Goal: Task Accomplishment & Management: Use online tool/utility

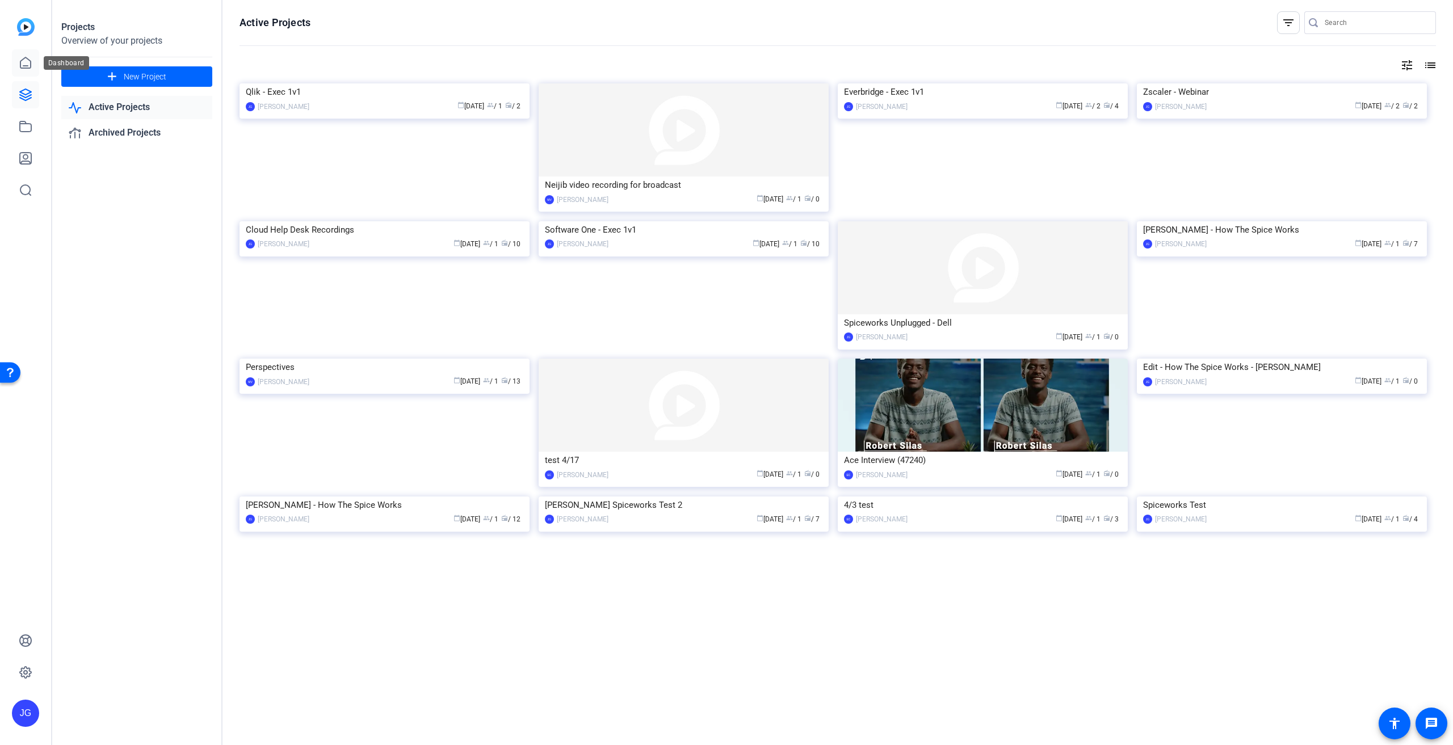
click at [26, 61] on icon at bounding box center [26, 63] width 14 height 14
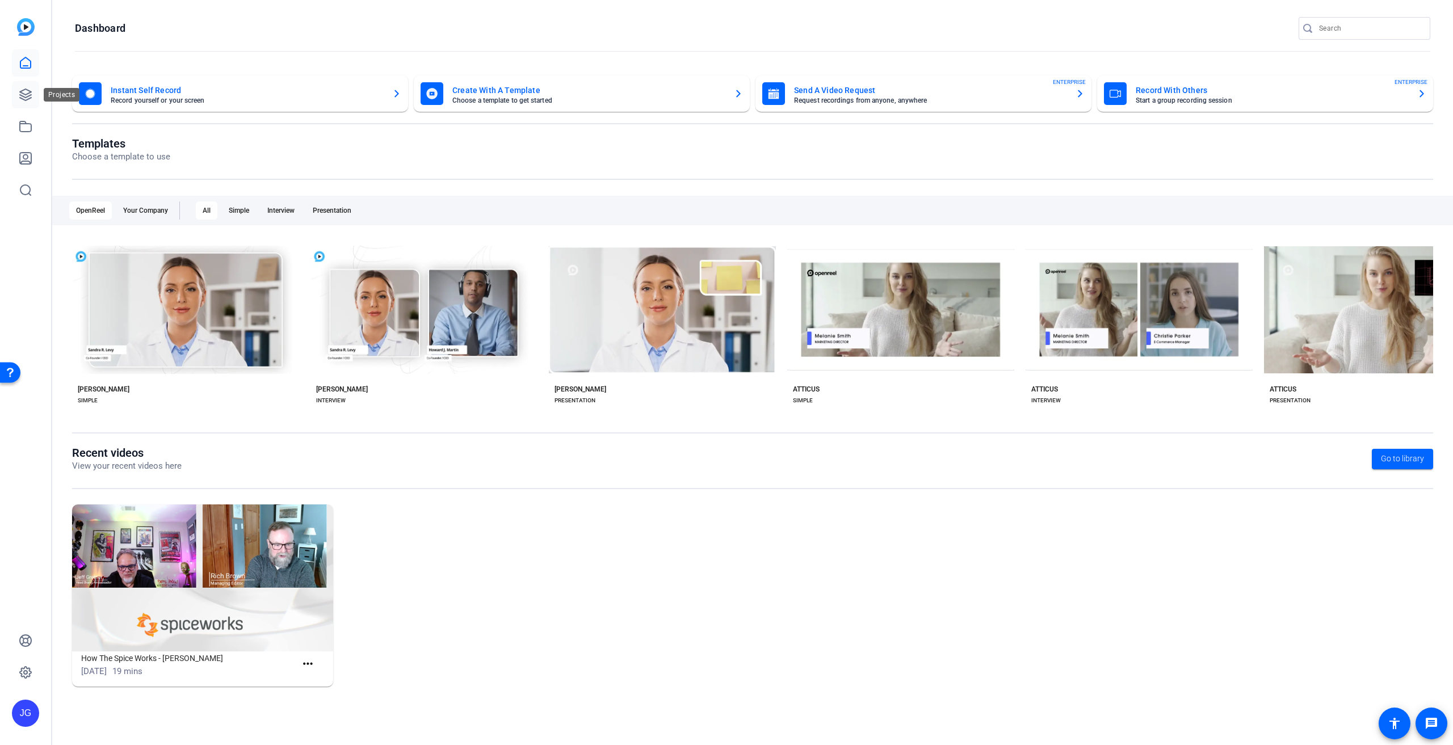
click at [23, 89] on icon at bounding box center [26, 95] width 14 height 14
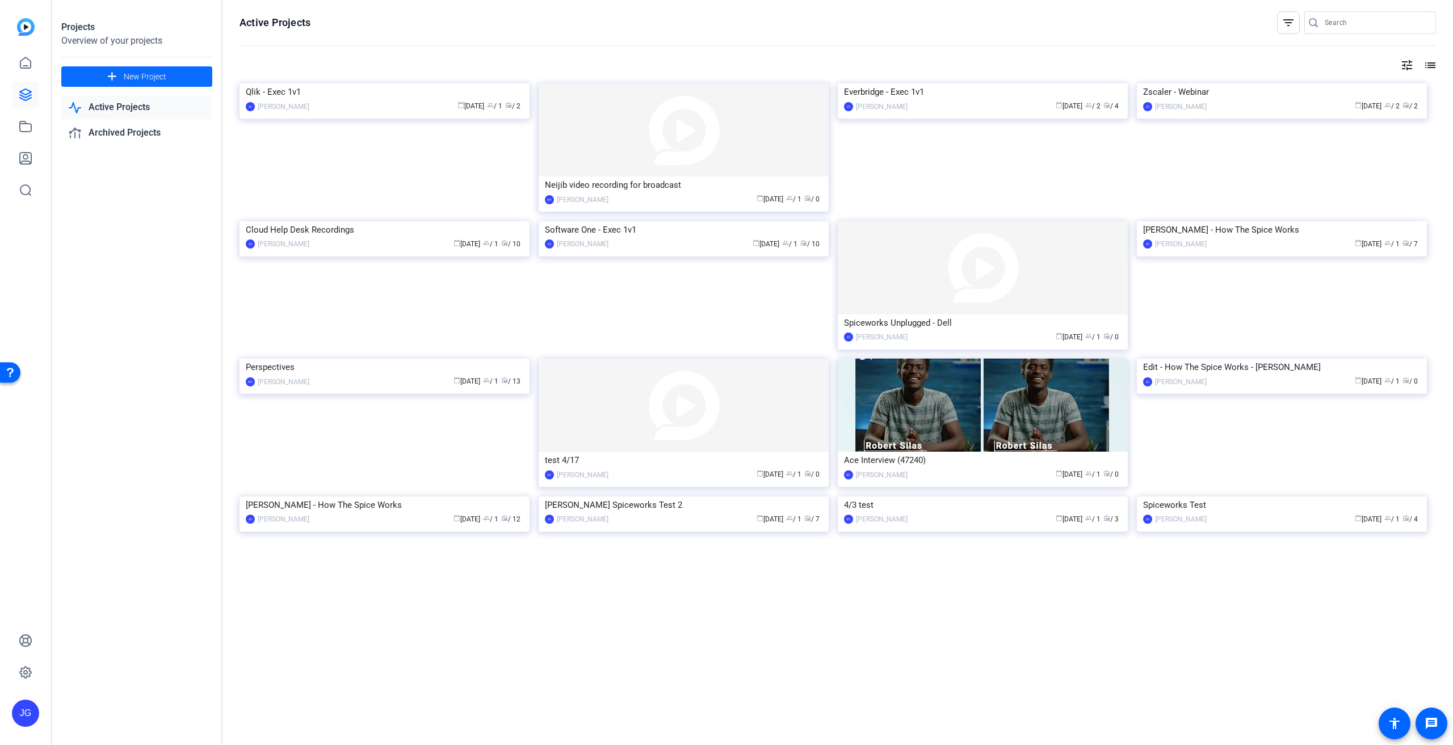
click at [152, 78] on span "New Project" at bounding box center [145, 77] width 43 height 12
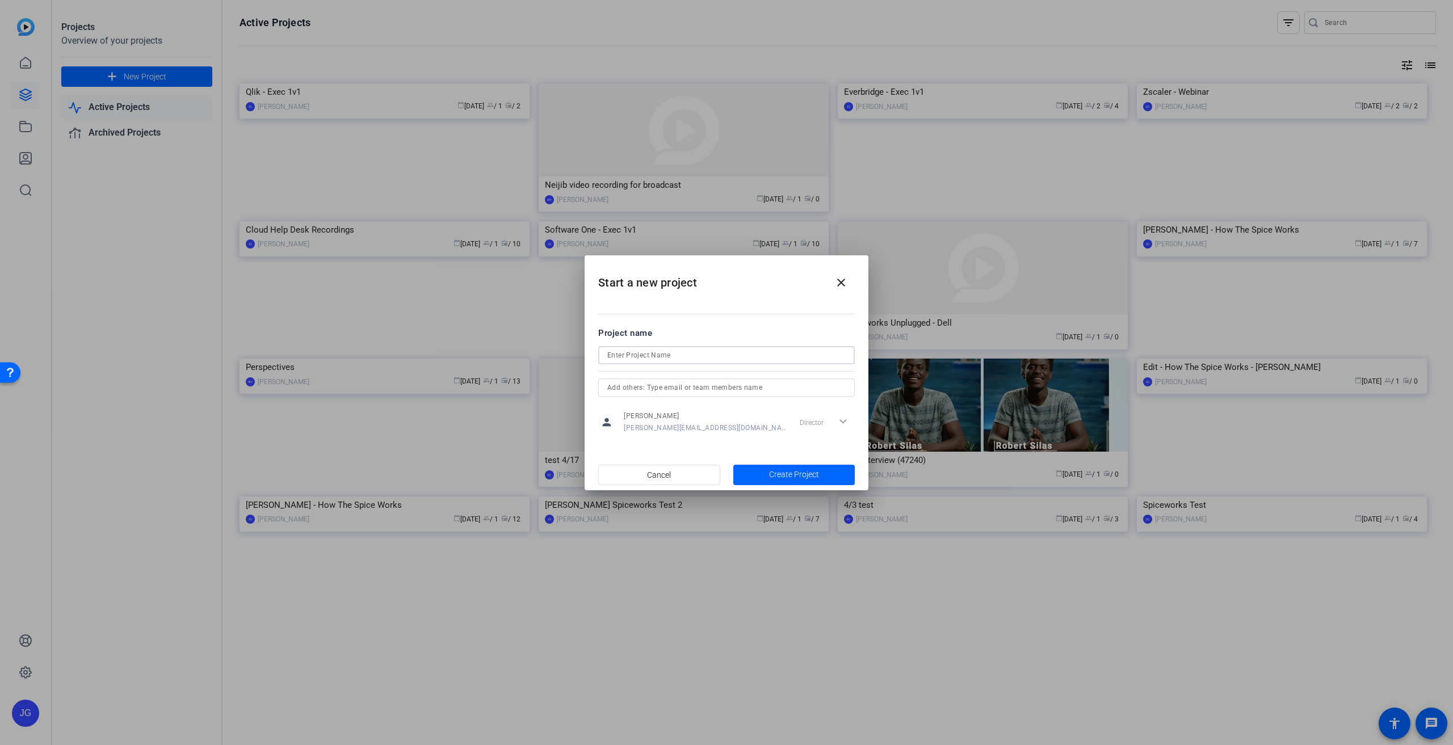
click at [666, 359] on input at bounding box center [726, 355] width 238 height 14
type input "Shadow AI Screen Record"
click at [792, 474] on span "Create Project" at bounding box center [794, 475] width 50 height 12
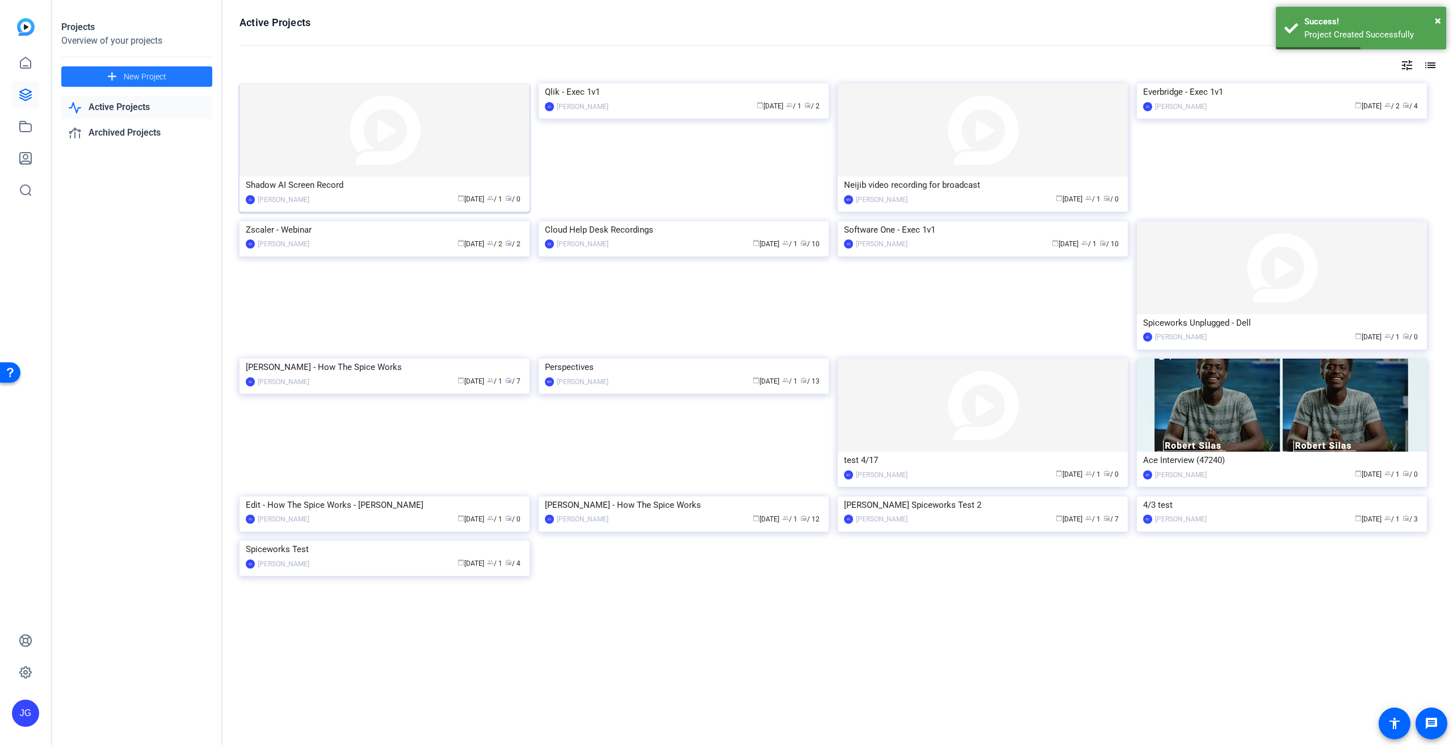
click at [301, 138] on img at bounding box center [384, 129] width 290 height 93
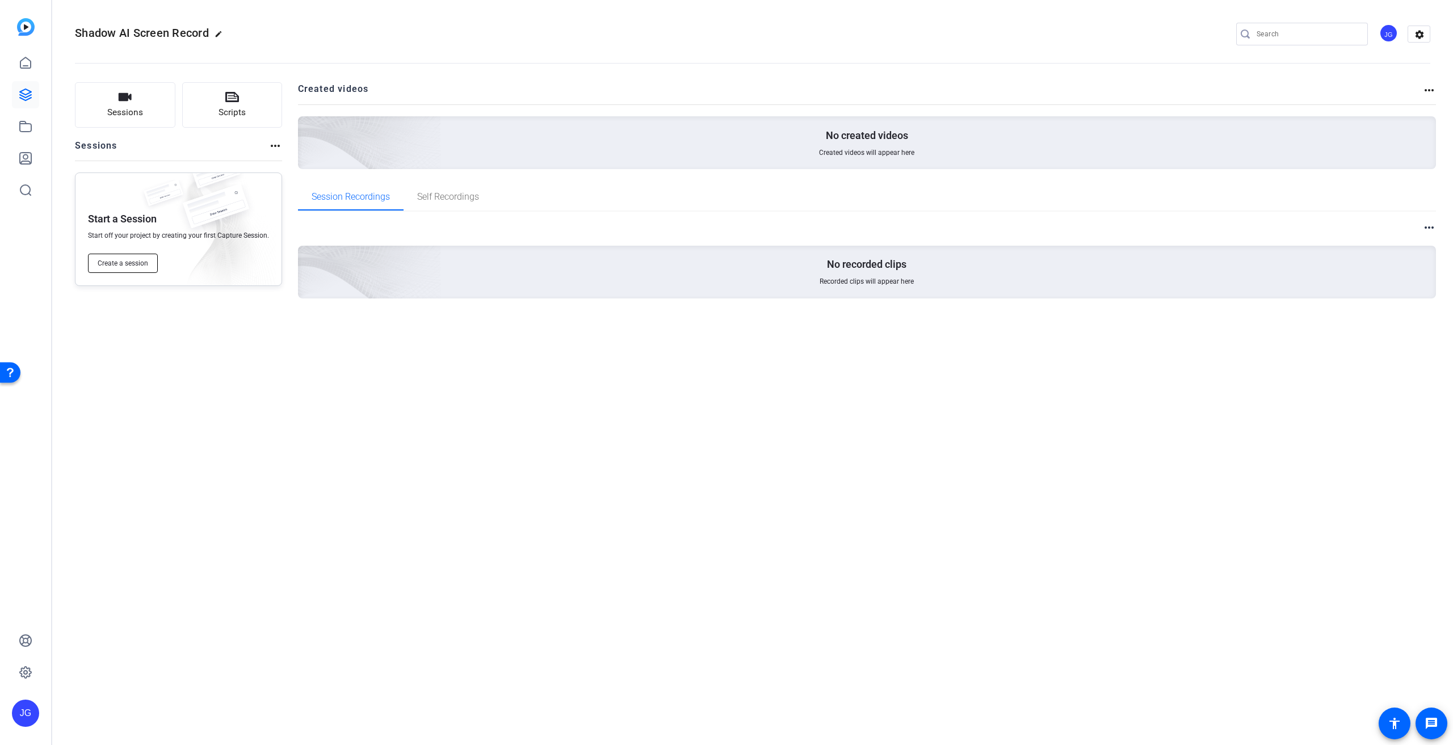
click at [136, 263] on span "Create a session" at bounding box center [123, 263] width 51 height 9
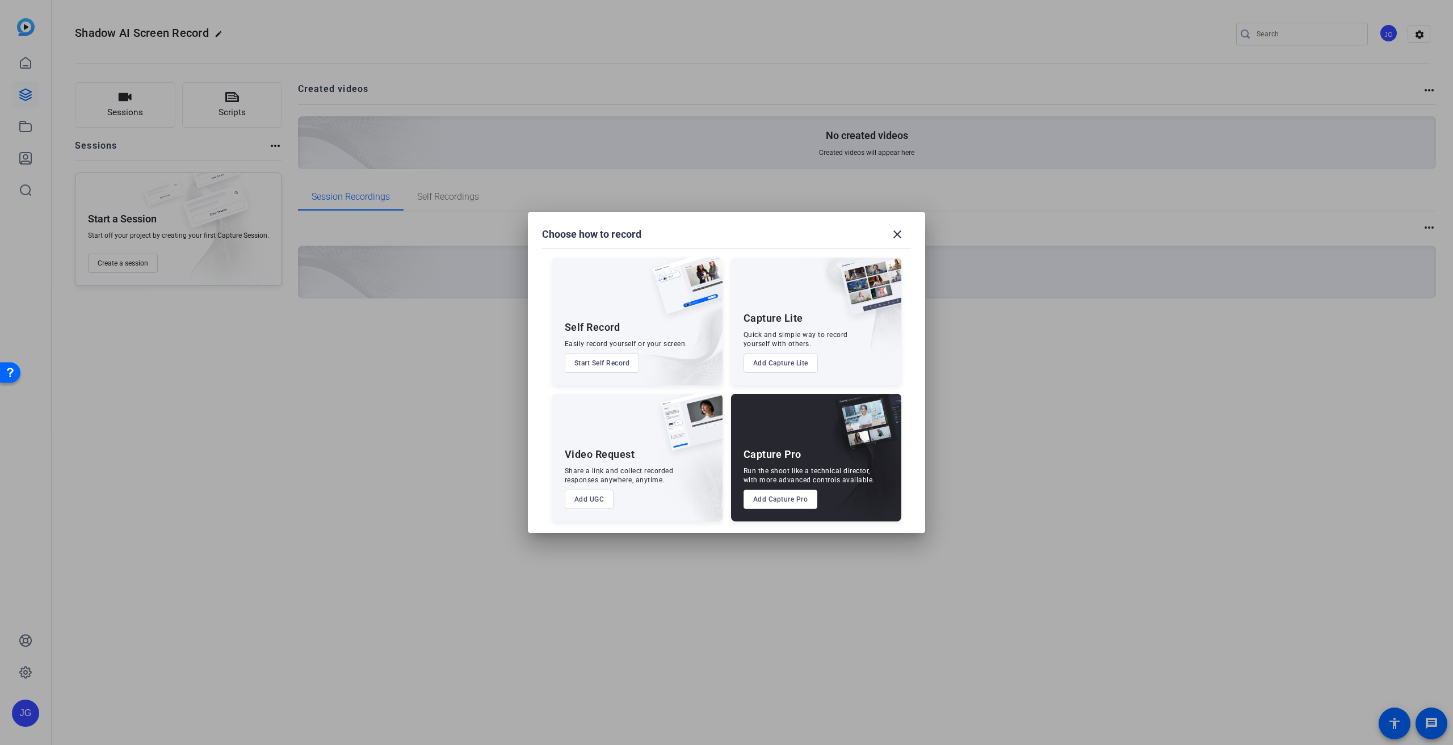
click at [607, 358] on button "Start Self Record" at bounding box center [602, 363] width 75 height 19
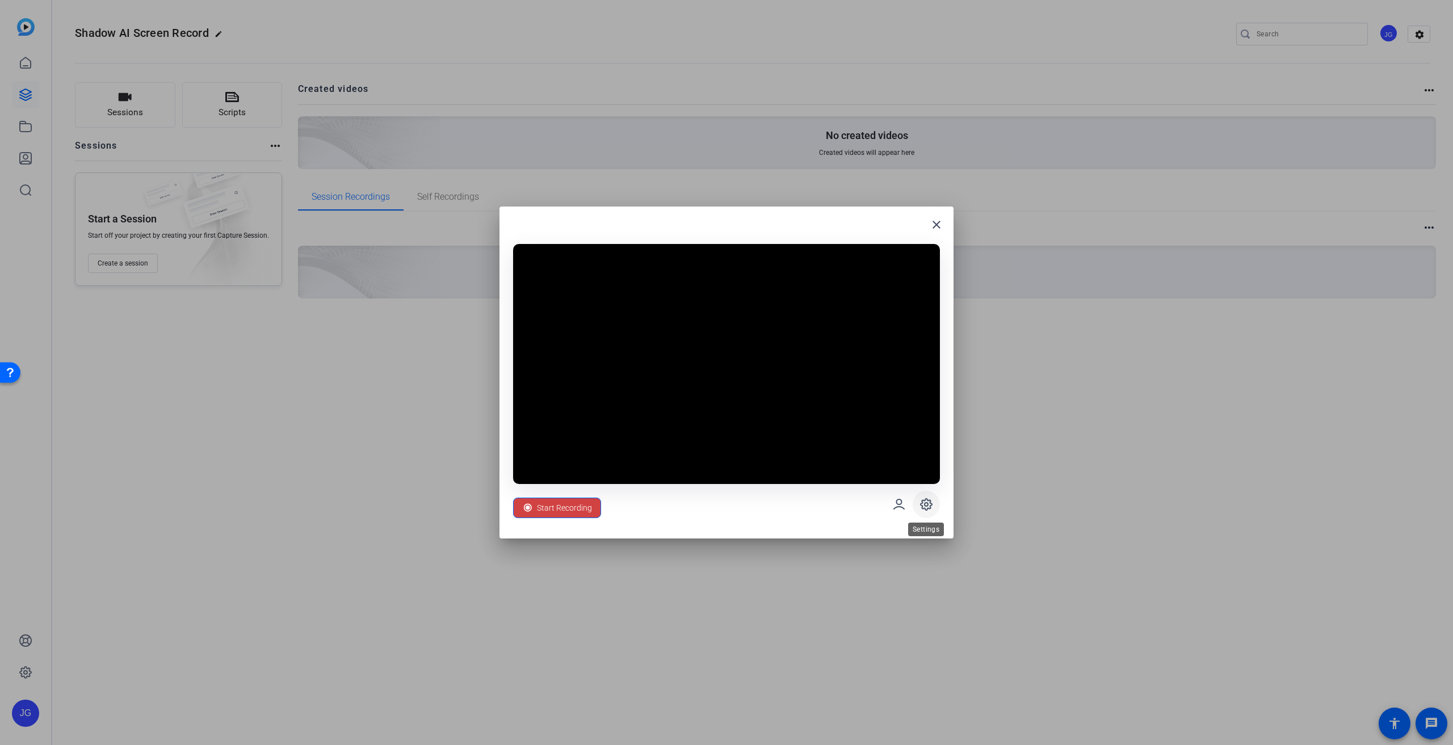
click at [928, 507] on icon at bounding box center [926, 505] width 14 height 14
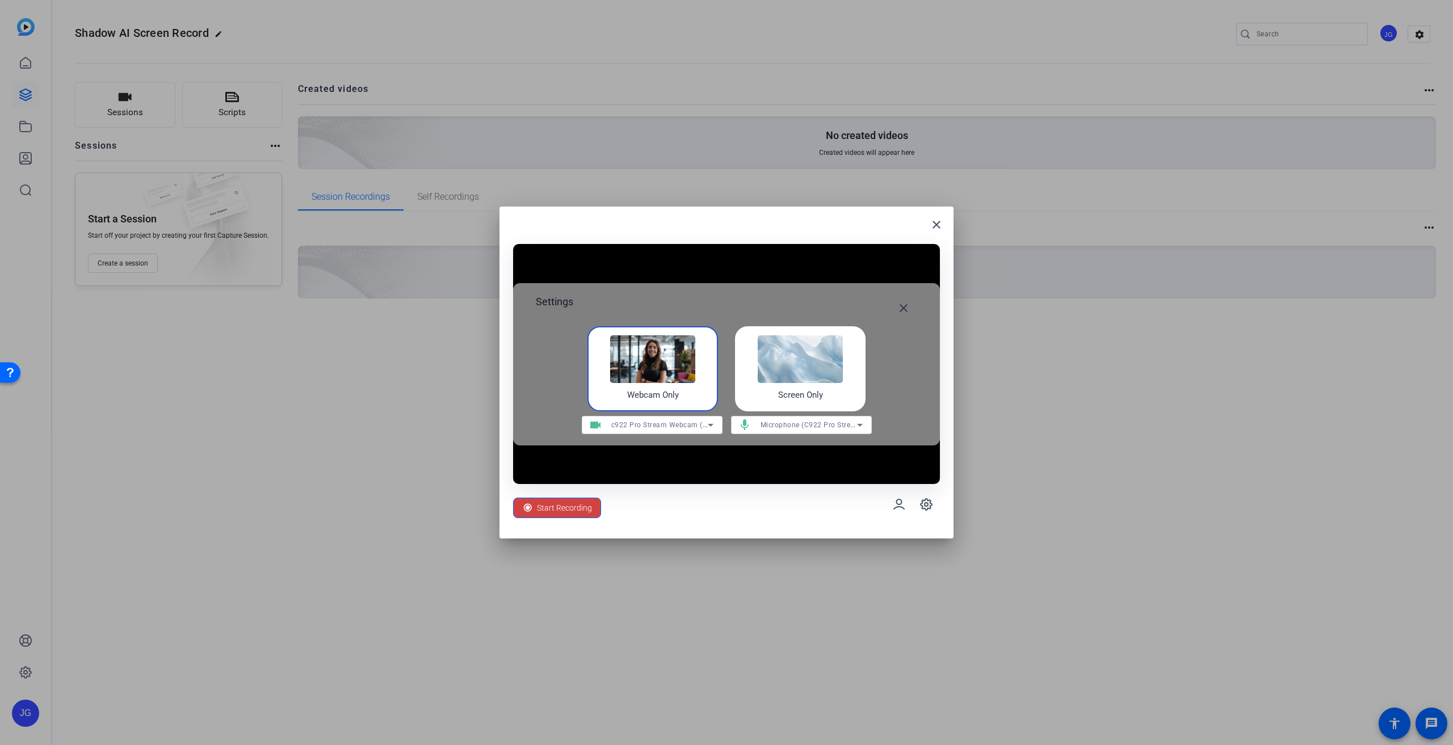
click at [822, 364] on img at bounding box center [800, 359] width 85 height 48
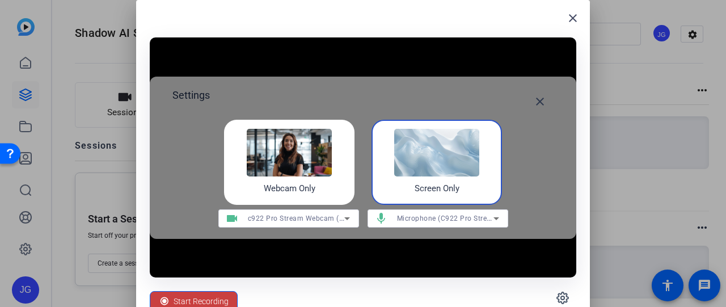
click at [215, 296] on span "Start Recording" at bounding box center [201, 302] width 55 height 22
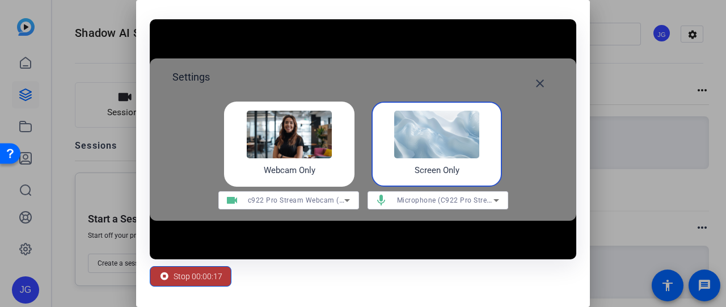
click at [177, 275] on span "Stop 00:00:17" at bounding box center [198, 277] width 49 height 22
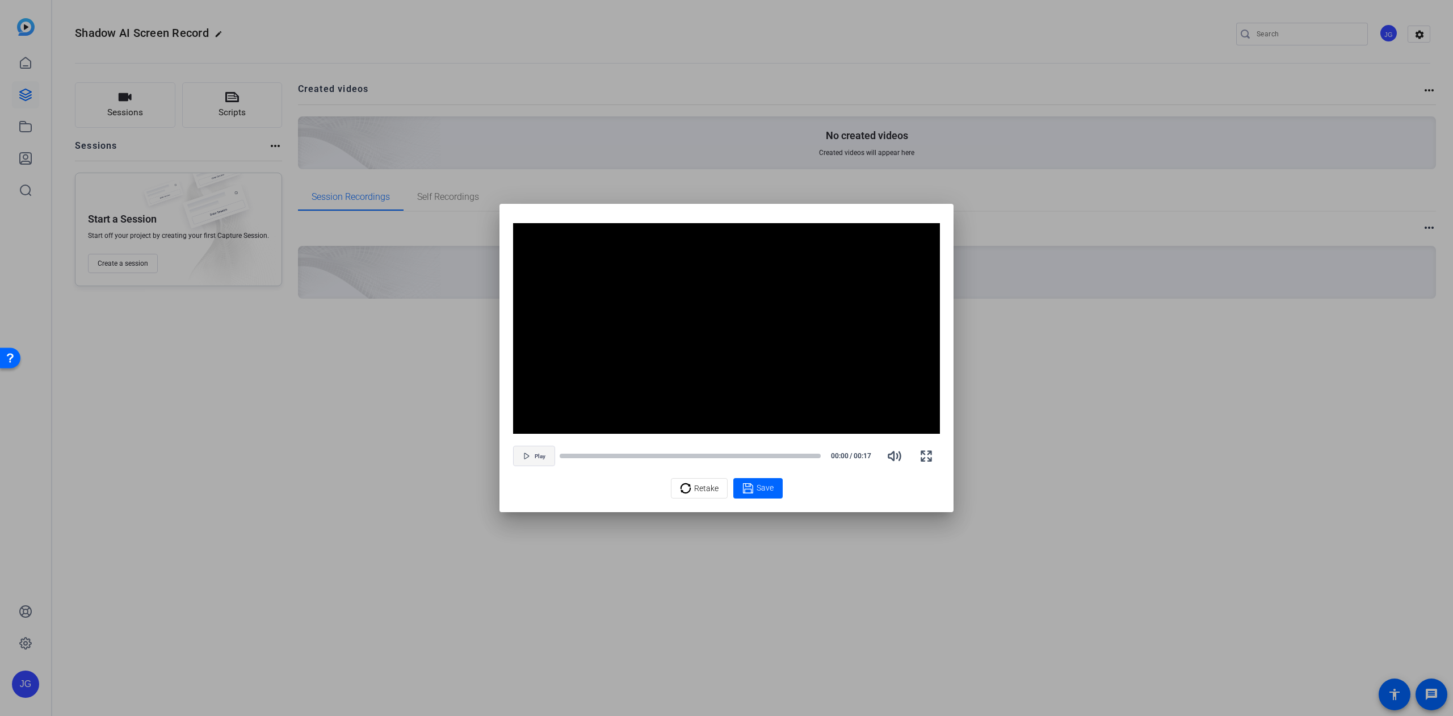
click at [528, 455] on icon "button" at bounding box center [526, 455] width 7 height 7
click at [922, 453] on icon "button" at bounding box center [926, 456] width 14 height 14
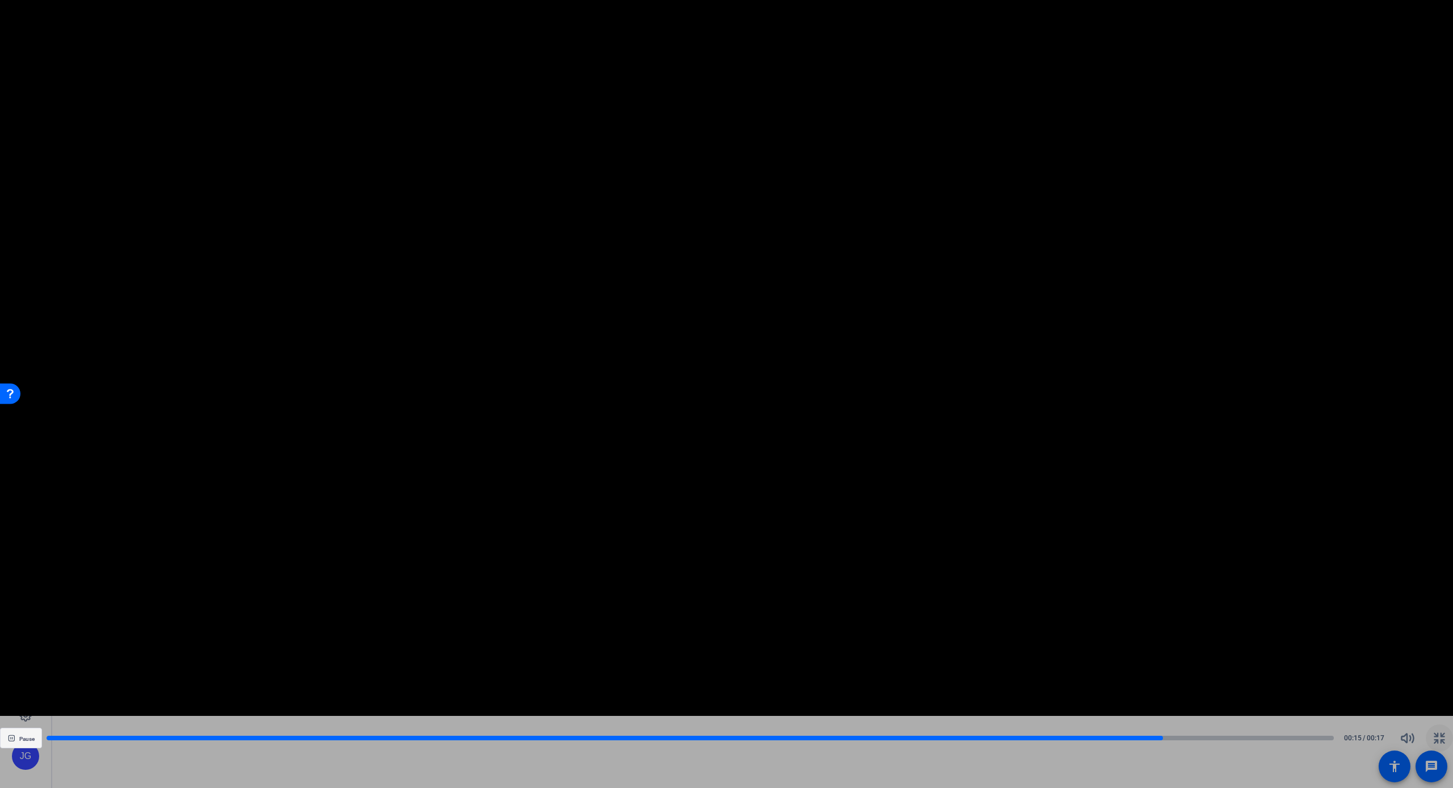
click at [20, 725] on span "Pause" at bounding box center [26, 739] width 15 height 7
click at [1435, 725] on icon "button" at bounding box center [1439, 738] width 14 height 14
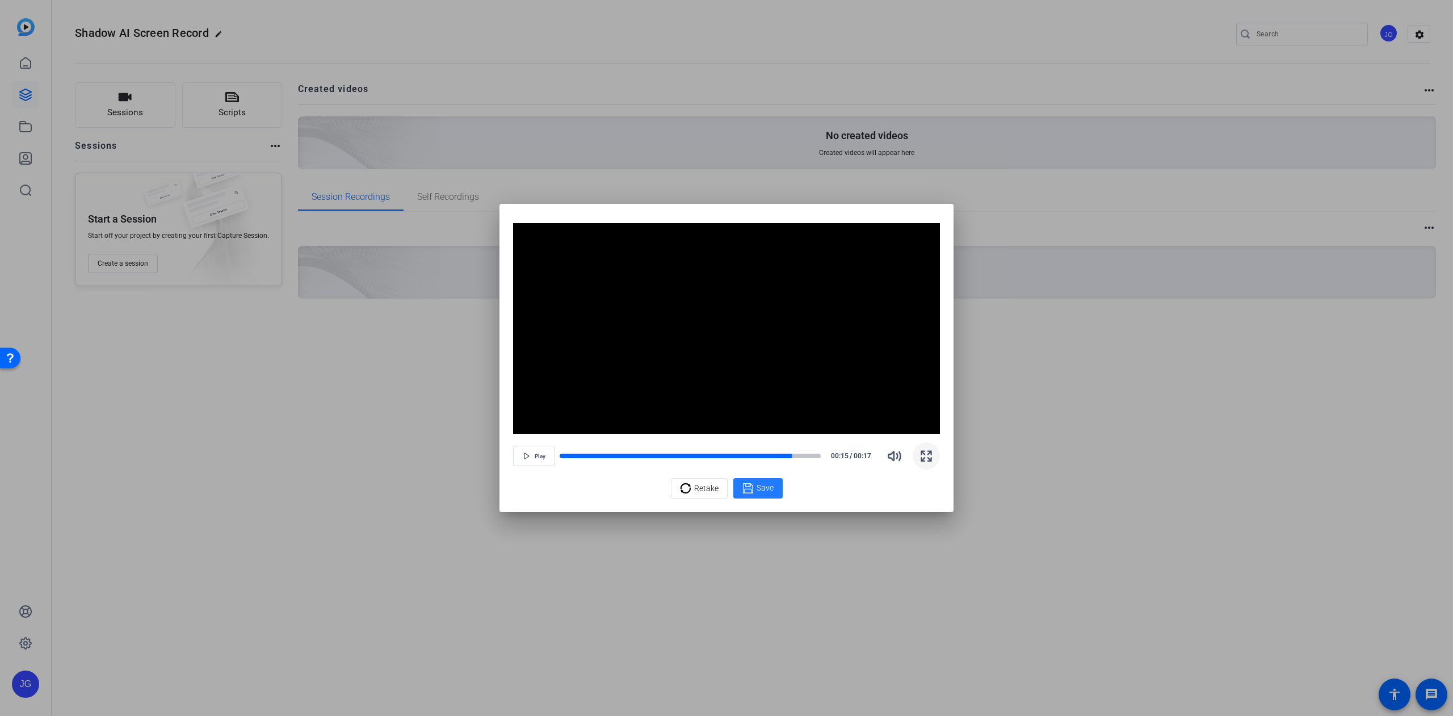
click at [763, 487] on span "Save" at bounding box center [765, 488] width 17 height 12
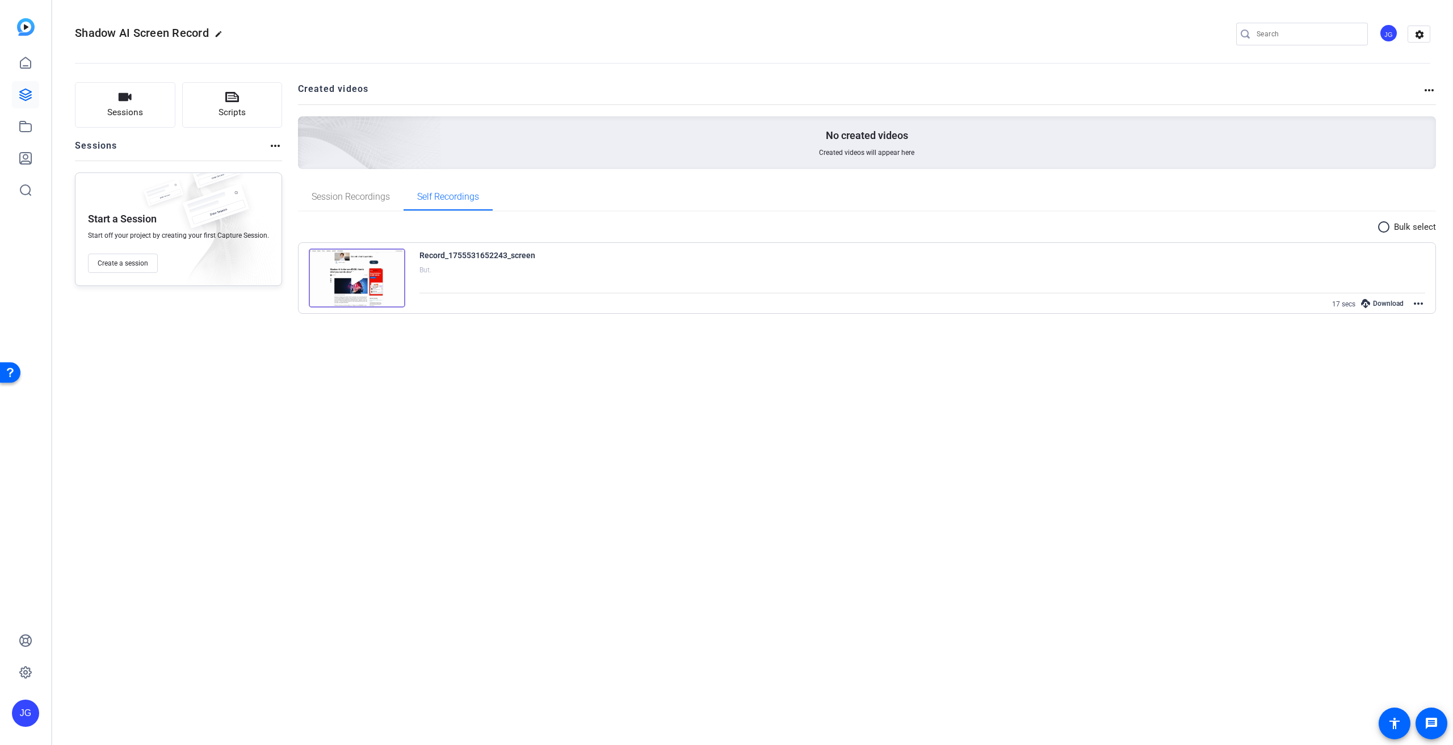
click at [1419, 301] on mat-icon "more_horiz" at bounding box center [1418, 304] width 14 height 14
click at [1074, 459] on div at bounding box center [726, 372] width 1453 height 745
click at [1383, 303] on div "Download" at bounding box center [1382, 303] width 54 height 15
click at [359, 197] on span "Session Recordings" at bounding box center [351, 196] width 78 height 9
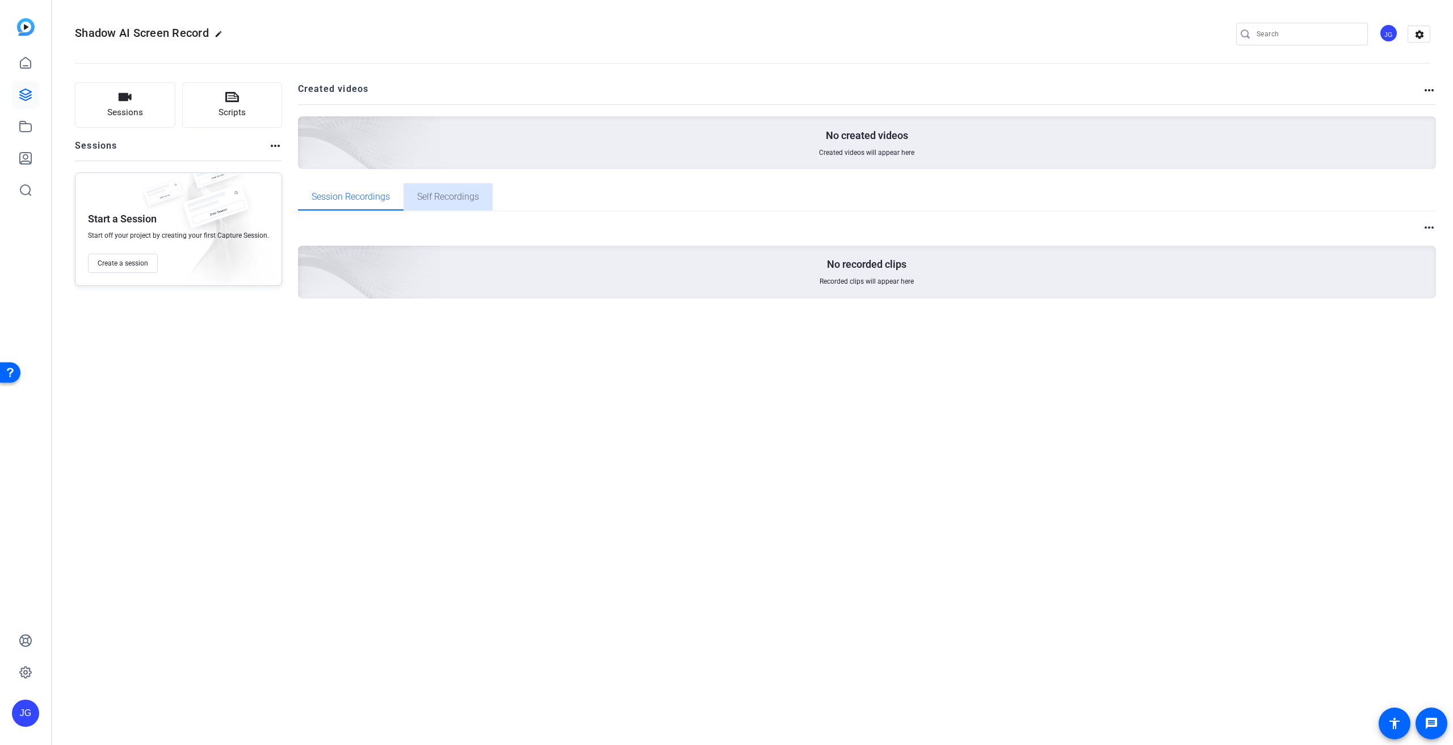
click at [419, 196] on span "Self Recordings" at bounding box center [448, 196] width 62 height 9
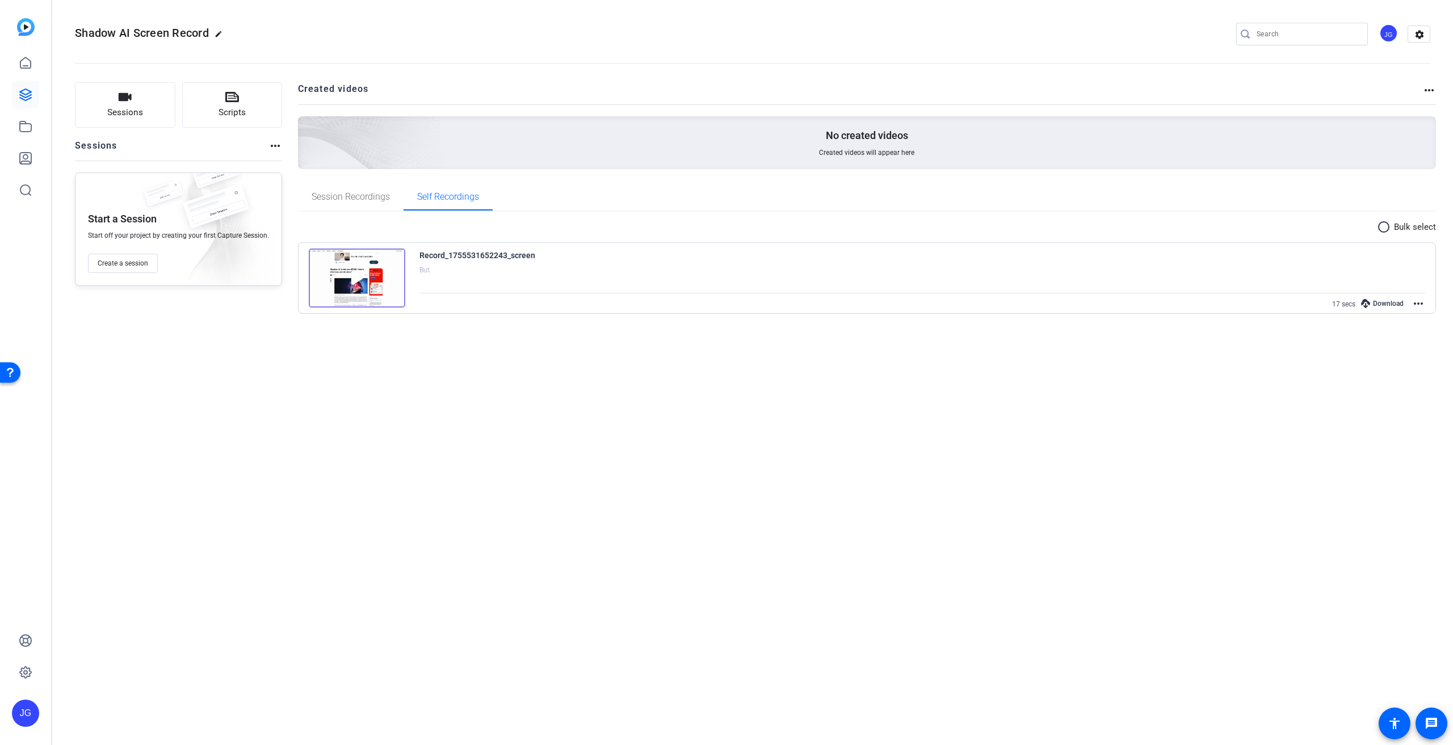
click at [1418, 305] on mat-icon "more_horiz" at bounding box center [1418, 304] width 14 height 14
